Goal: Transaction & Acquisition: Download file/media

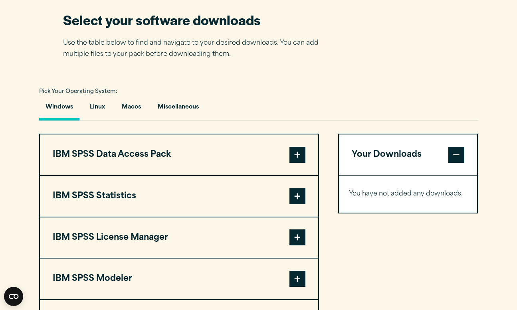
scroll to position [515, 0]
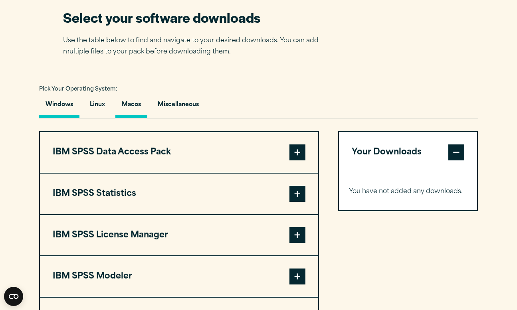
click at [136, 106] on button "Macos" at bounding box center [131, 106] width 32 height 23
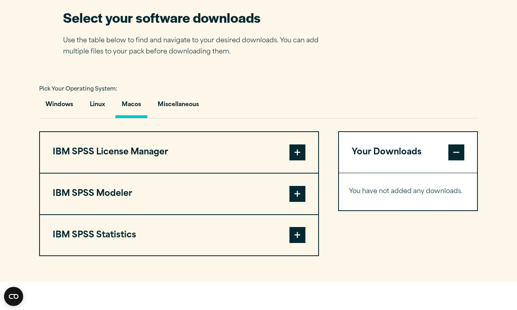
click at [300, 236] on span at bounding box center [297, 235] width 16 height 16
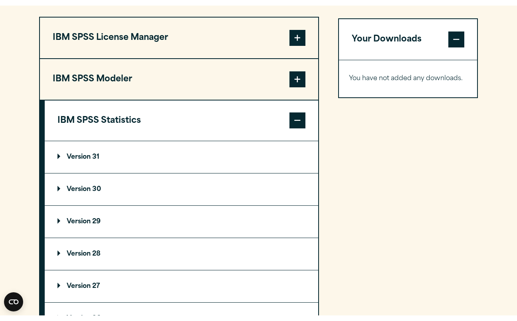
scroll to position [643, 0]
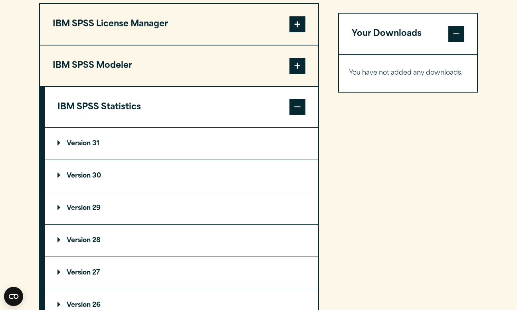
click at [69, 147] on summary "Version 31" at bounding box center [181, 144] width 273 height 32
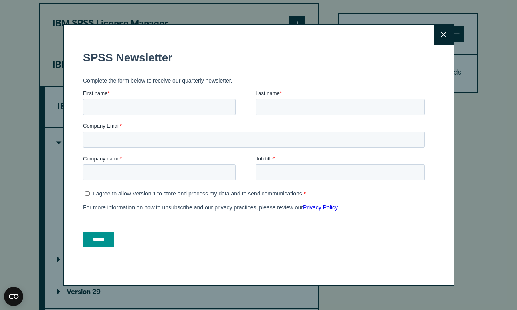
click at [451, 40] on button "Close" at bounding box center [443, 35] width 20 height 20
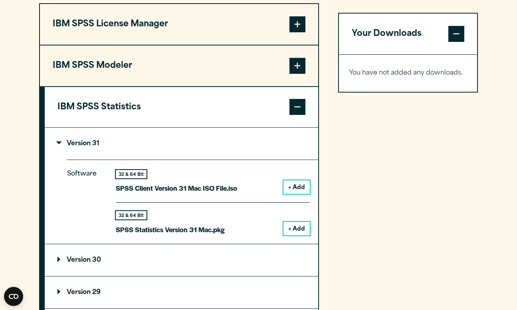
click at [298, 188] on button "+ Add" at bounding box center [296, 187] width 26 height 14
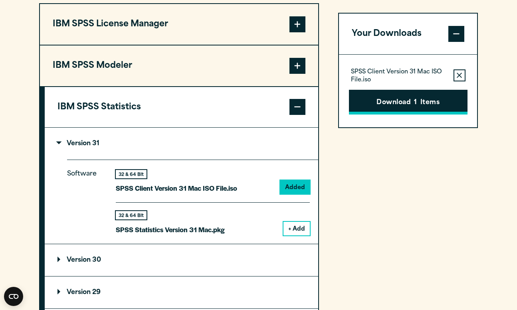
click at [387, 104] on button "Download 1 Items" at bounding box center [408, 102] width 119 height 25
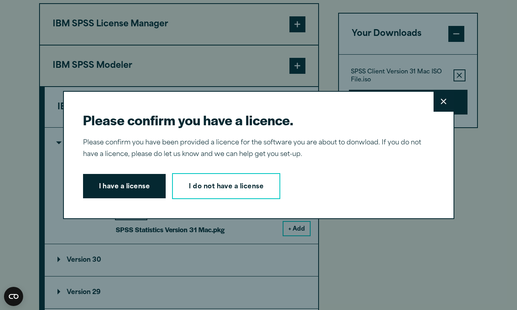
click at [443, 105] on icon at bounding box center [444, 102] width 6 height 6
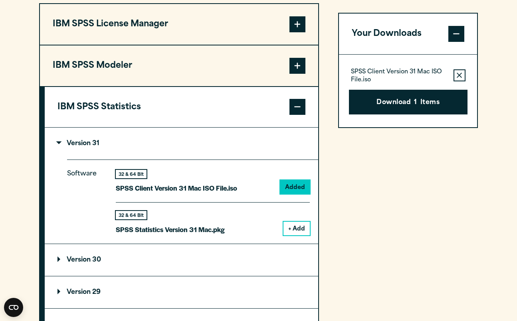
click at [215, 16] on button "IBM SPSS License Manager" at bounding box center [179, 24] width 278 height 41
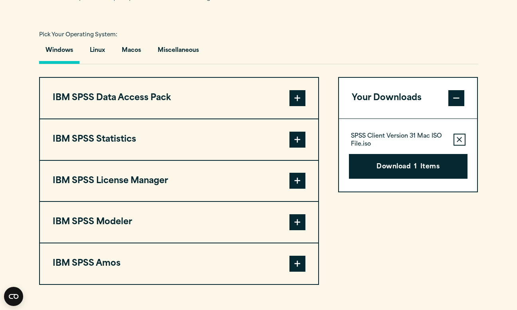
scroll to position [608, 0]
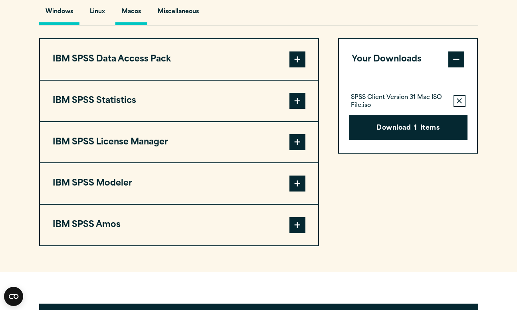
click at [128, 12] on button "Macos" at bounding box center [131, 13] width 32 height 23
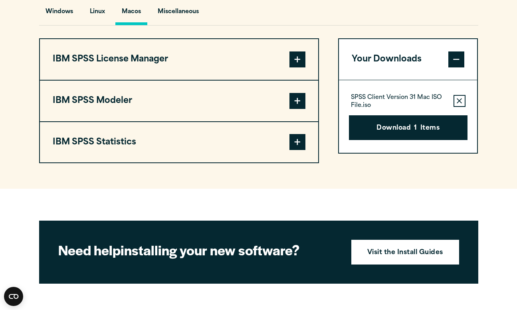
click at [301, 145] on span at bounding box center [297, 142] width 16 height 16
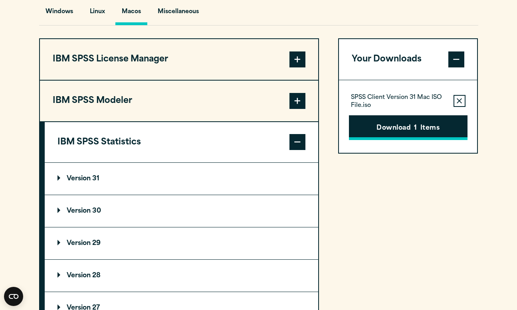
click at [390, 136] on button "Download 1 Items" at bounding box center [408, 127] width 119 height 25
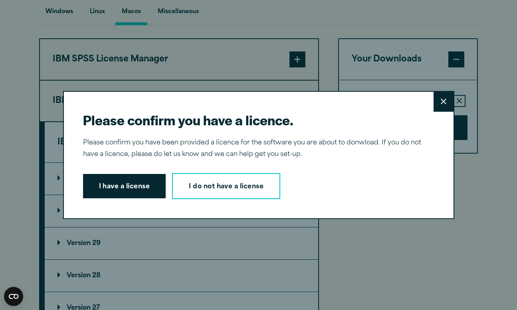
click at [444, 103] on icon at bounding box center [444, 102] width 6 height 6
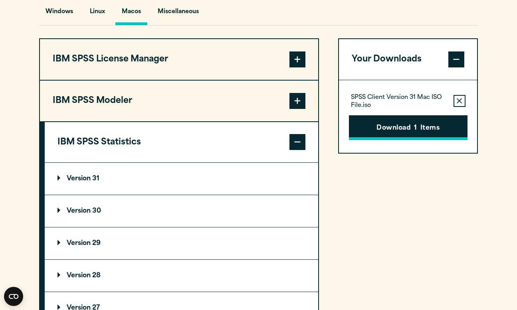
click at [393, 131] on button "Download 1 Items" at bounding box center [408, 127] width 119 height 25
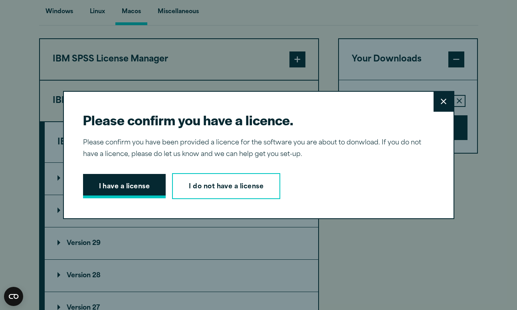
click at [138, 194] on button "I have a license" at bounding box center [124, 186] width 83 height 25
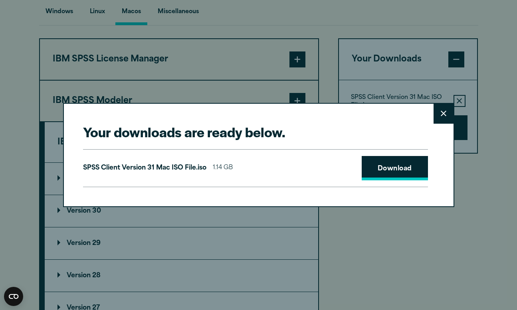
click at [405, 168] on link "Download" at bounding box center [395, 168] width 66 height 25
drag, startPoint x: 468, startPoint y: 309, endPoint x: 278, endPoint y: 226, distance: 207.0
click at [278, 226] on div "Your downloads are ready below. Close SPSS Client Version 31 Mac ISO File.iso 1…" at bounding box center [258, 155] width 517 height 310
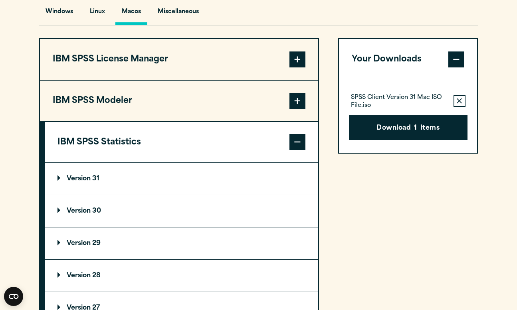
drag, startPoint x: 463, startPoint y: 309, endPoint x: 360, endPoint y: 223, distance: 134.3
click at [360, 223] on div "Your Downloads SPSS Client Version 31 Mac ISO File.iso Remove this item from yo…" at bounding box center [408, 197] width 140 height 319
drag, startPoint x: 466, startPoint y: 310, endPoint x: 338, endPoint y: 185, distance: 178.7
click at [338, 184] on div "Your Downloads SPSS Client Version 31 Mac ISO File.iso Remove this item from yo…" at bounding box center [408, 197] width 140 height 319
